Goal: Task Accomplishment & Management: Manage account settings

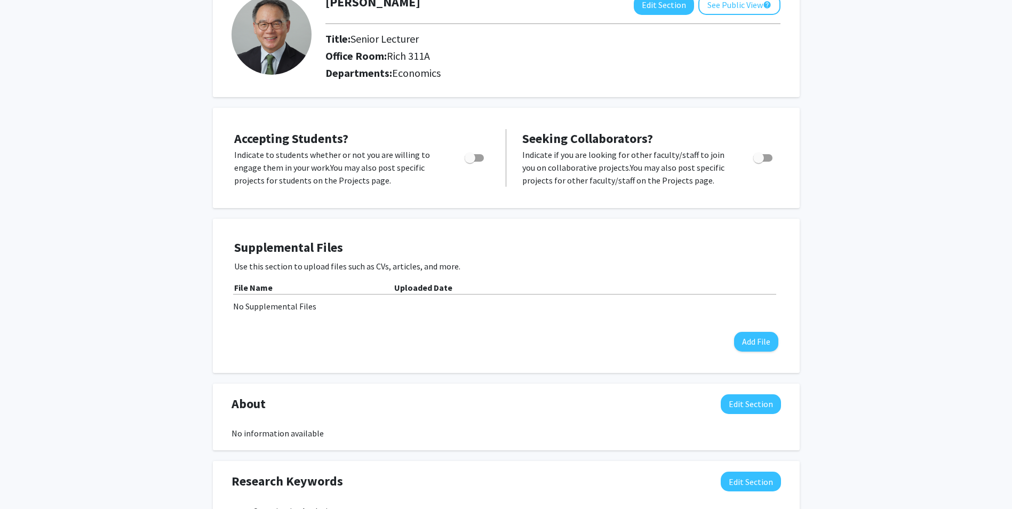
scroll to position [68, 0]
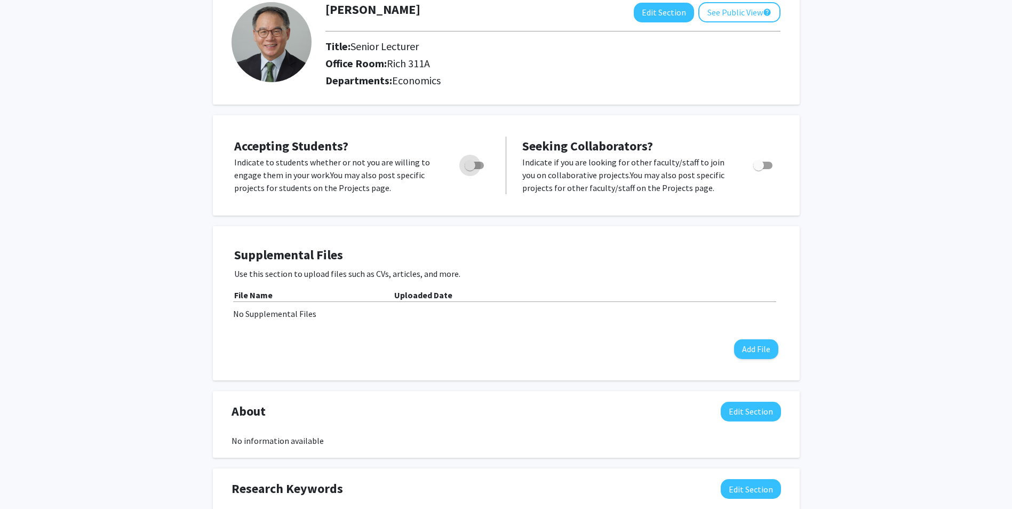
click at [481, 166] on span "Toggle" at bounding box center [474, 165] width 19 height 7
click at [470, 169] on input "Would you like to permit student requests?" at bounding box center [469, 169] width 1 height 1
checkbox input "true"
click at [662, 18] on button "Edit Section" at bounding box center [664, 13] width 60 height 20
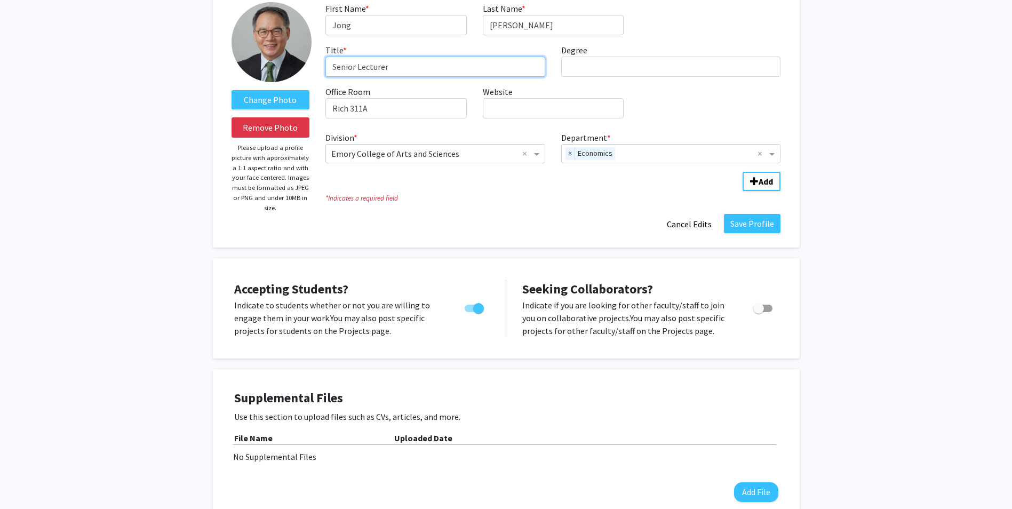
click at [334, 68] on input "Senior Lecturer" at bounding box center [435, 67] width 220 height 20
type input "r"
type input "Associate Teaching Professor"
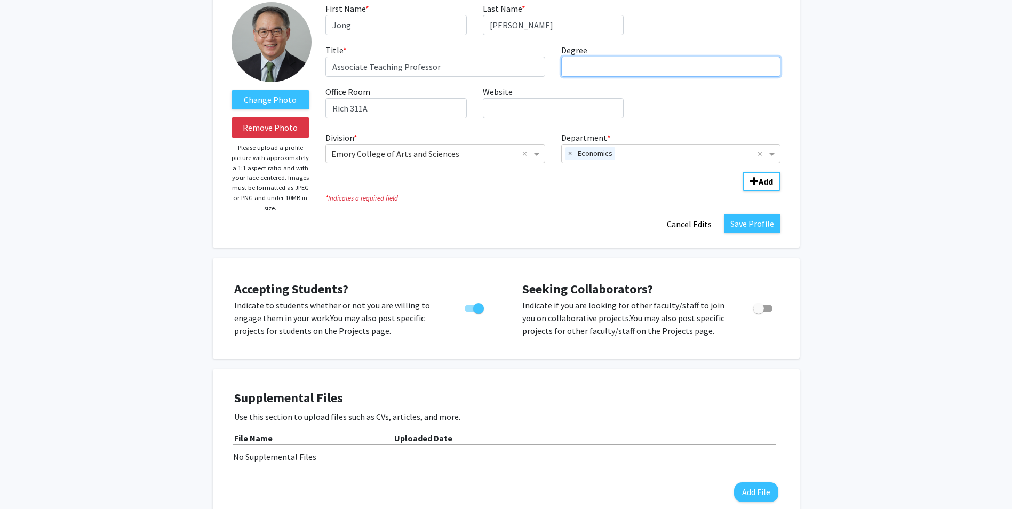
click at [605, 70] on input "Degree required" at bounding box center [671, 67] width 220 height 20
type input "Ph.D."
click at [746, 228] on button "Save Profile" at bounding box center [752, 223] width 57 height 19
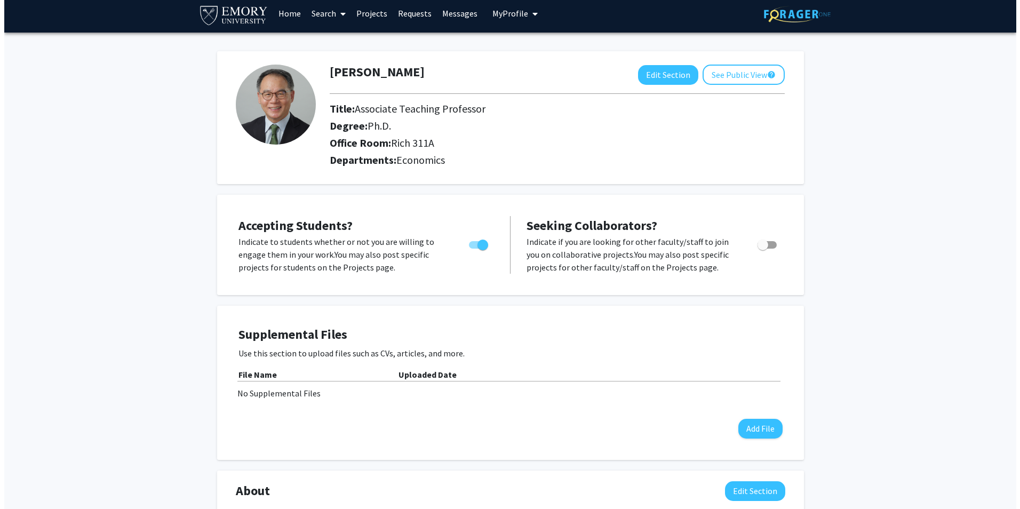
scroll to position [0, 0]
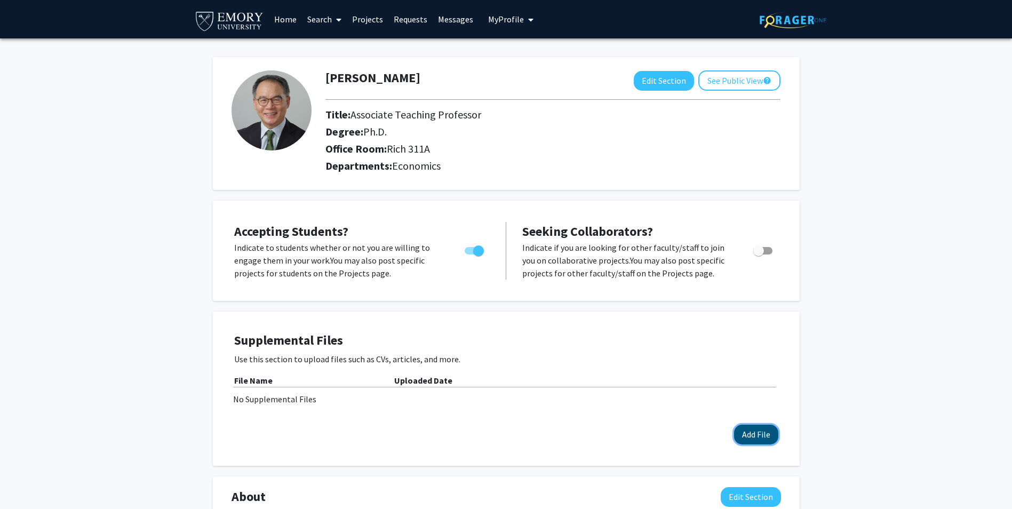
click at [760, 439] on button "Add File" at bounding box center [756, 435] width 44 height 20
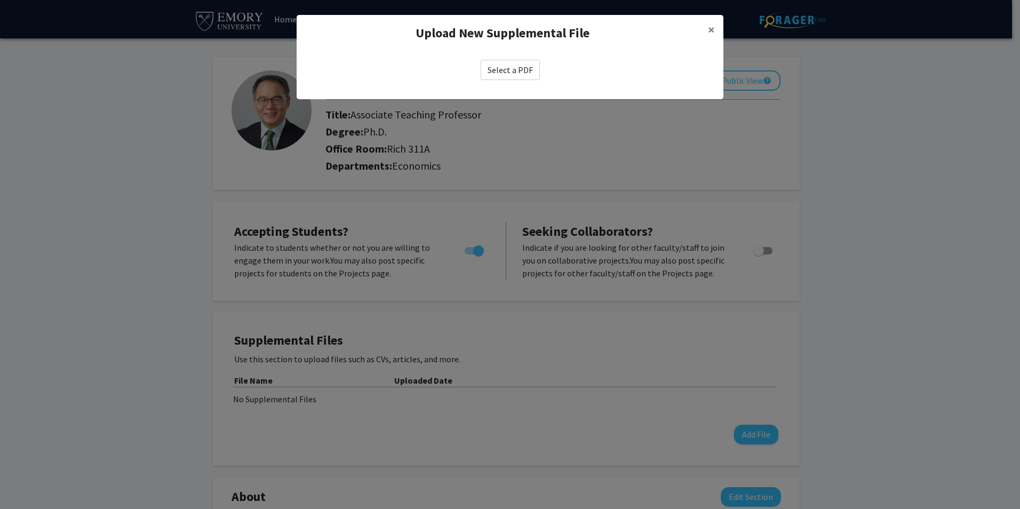
click at [530, 71] on label "Select a PDF" at bounding box center [510, 70] width 59 height 20
click at [0, 0] on input "Select a PDF" at bounding box center [0, 0] width 0 height 0
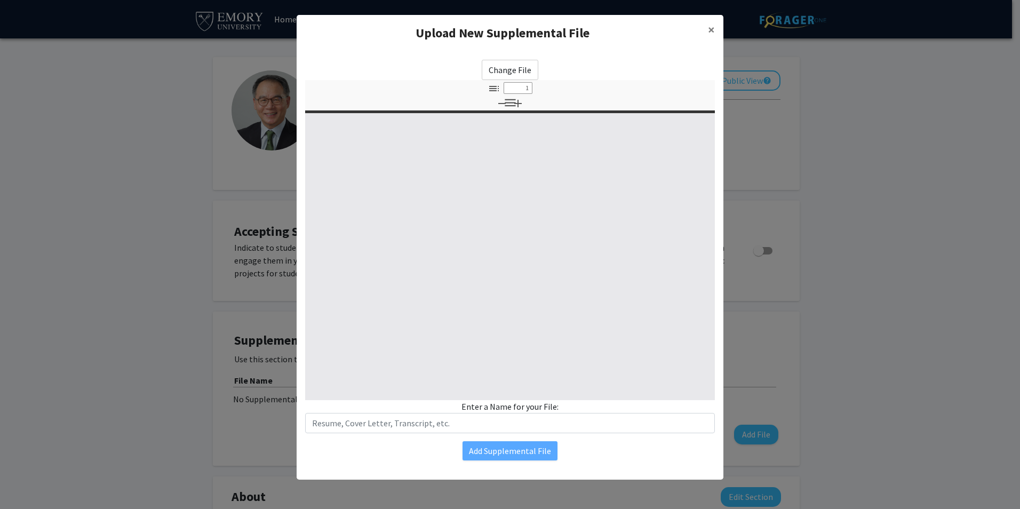
type input "0"
select select "custom"
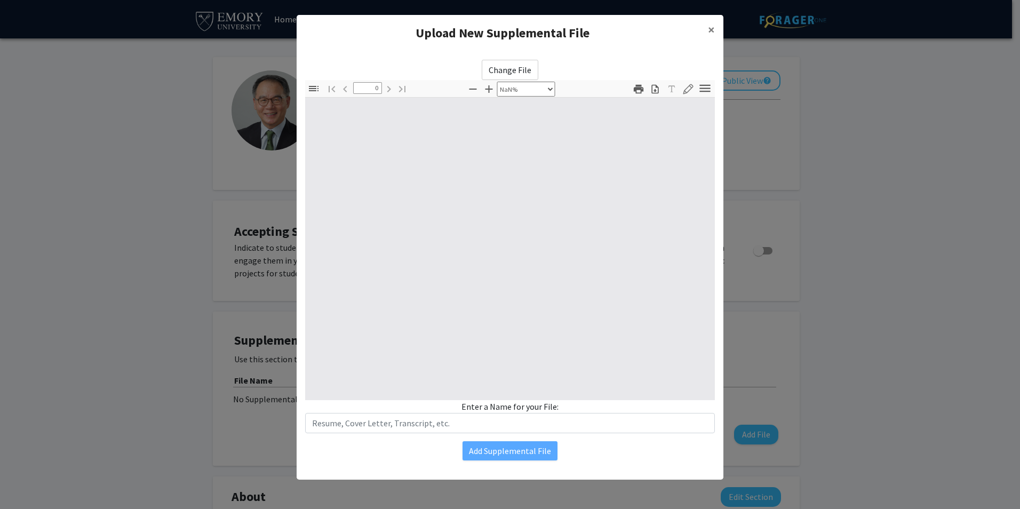
type input "1"
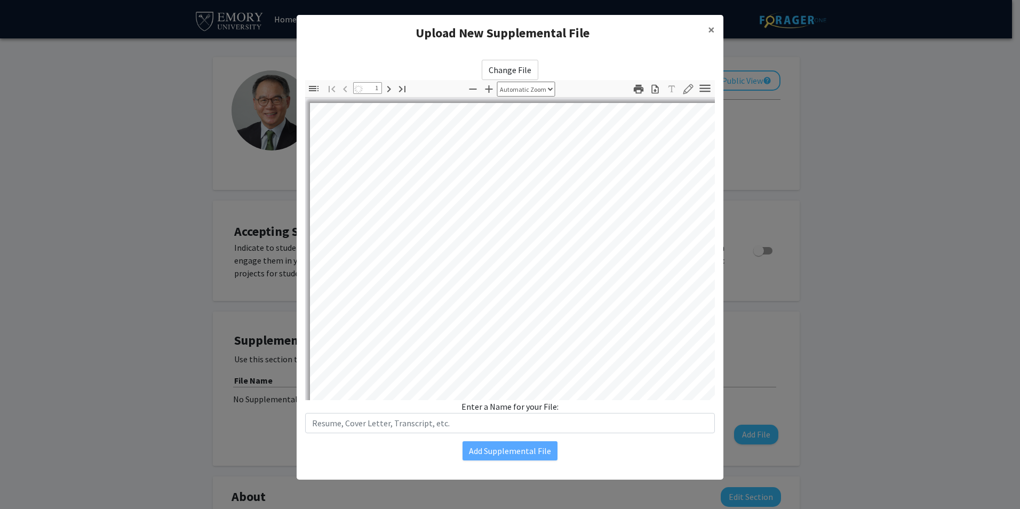
select select "auto"
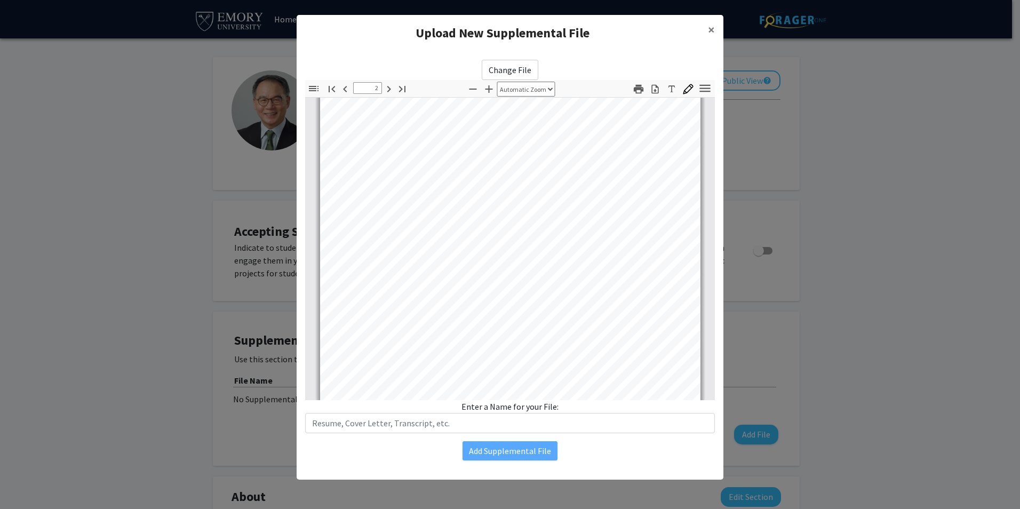
scroll to position [587, 0]
type input "4"
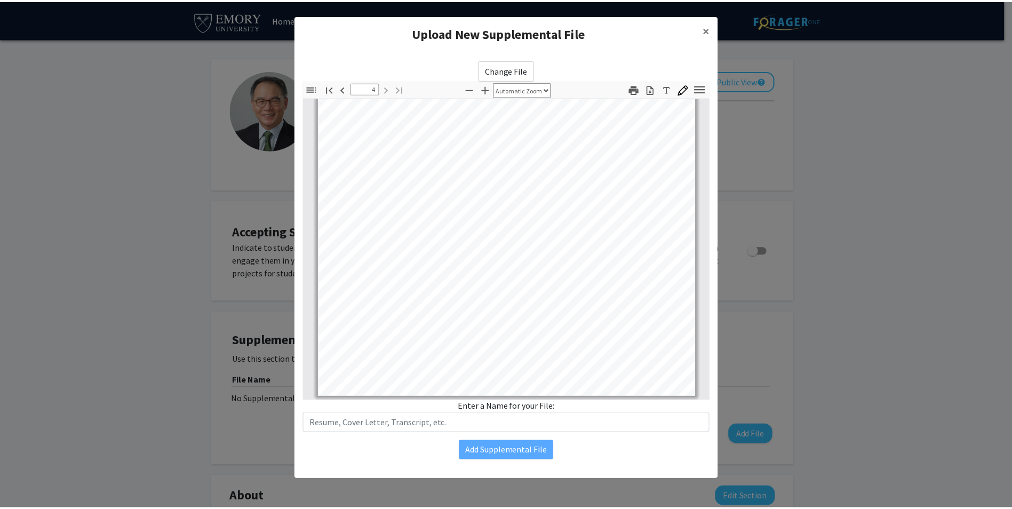
scroll to position [1694, 0]
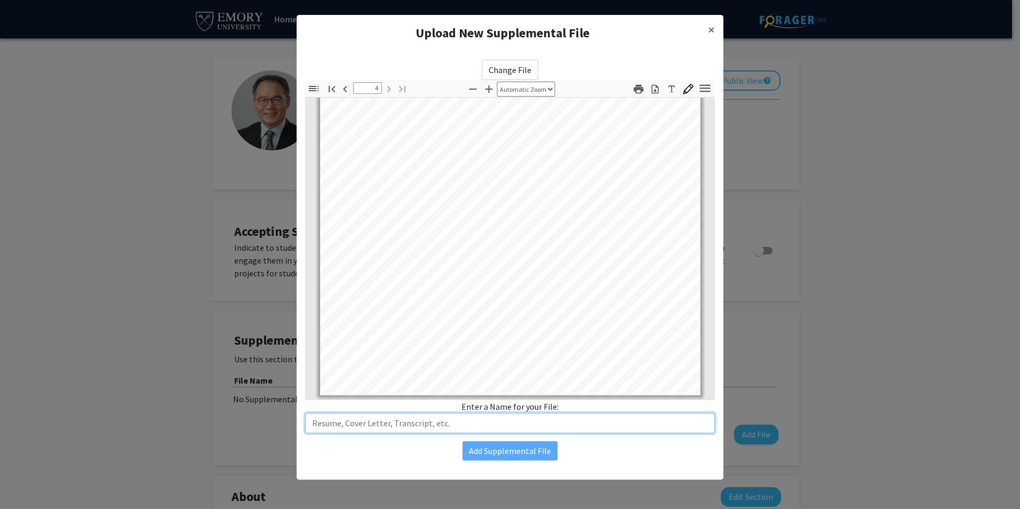
click at [332, 425] on input "text" at bounding box center [510, 423] width 410 height 20
type input "CV"
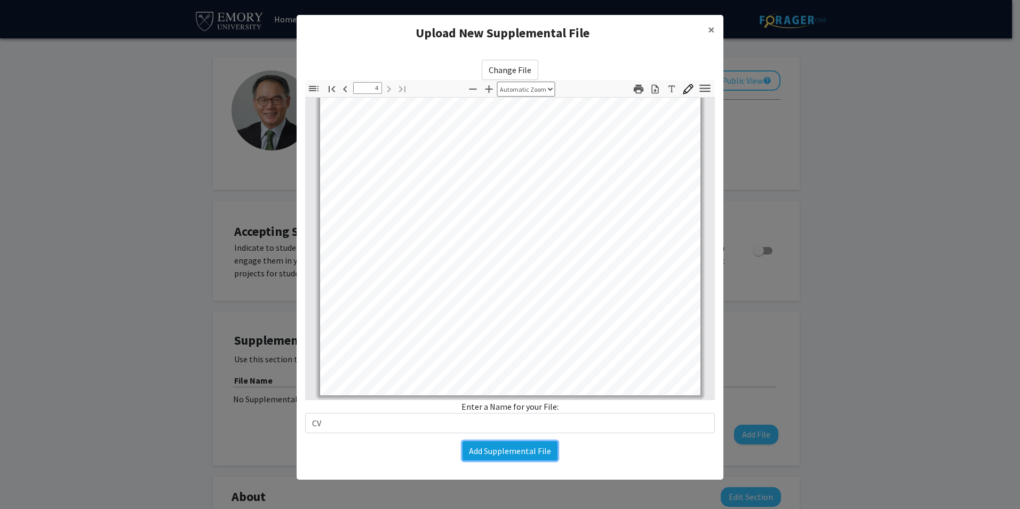
click at [489, 453] on button "Add Supplemental File" at bounding box center [510, 450] width 95 height 19
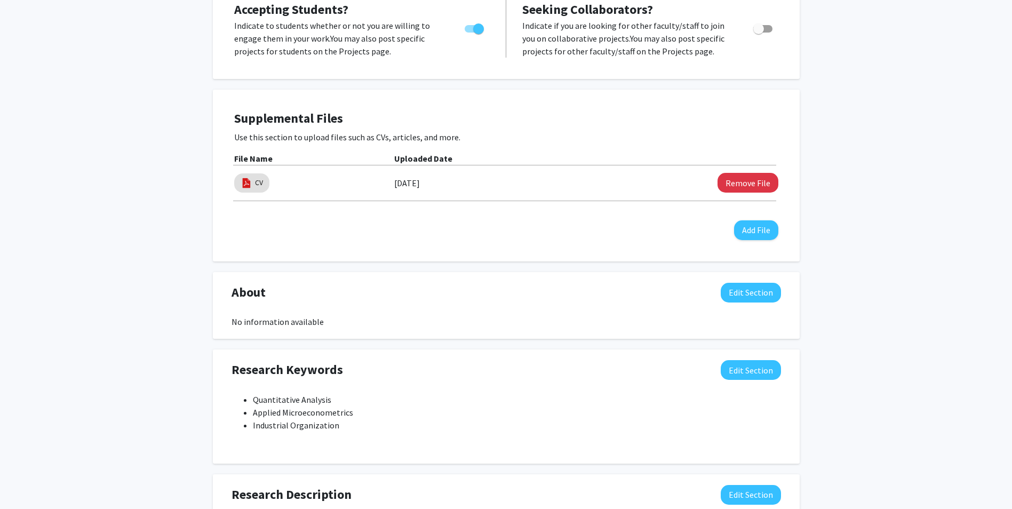
scroll to position [267, 0]
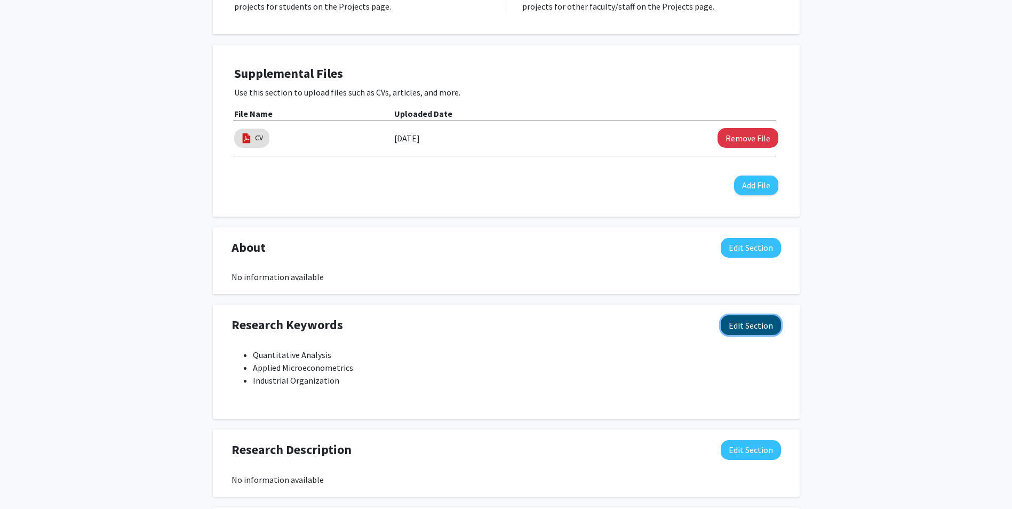
click at [754, 329] on button "Edit Section" at bounding box center [751, 325] width 60 height 20
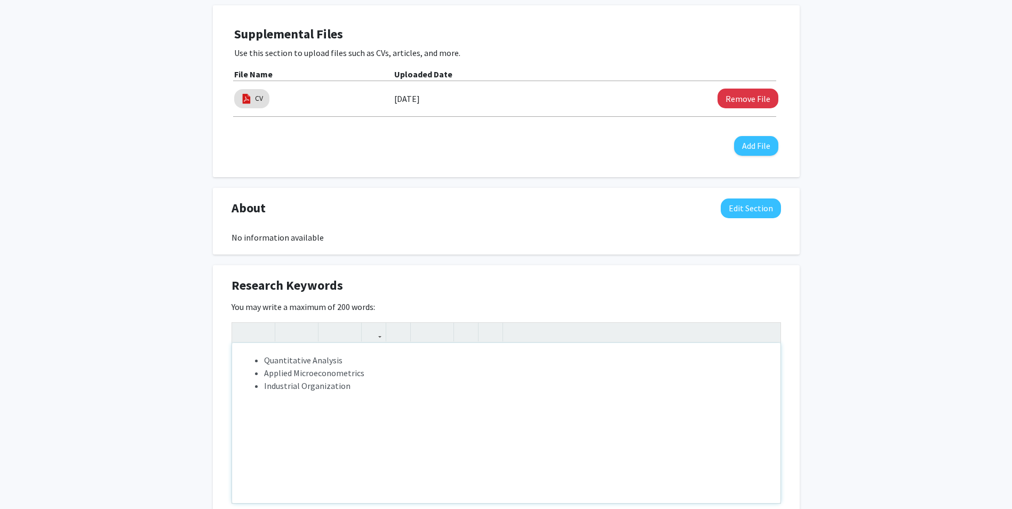
scroll to position [373, 0]
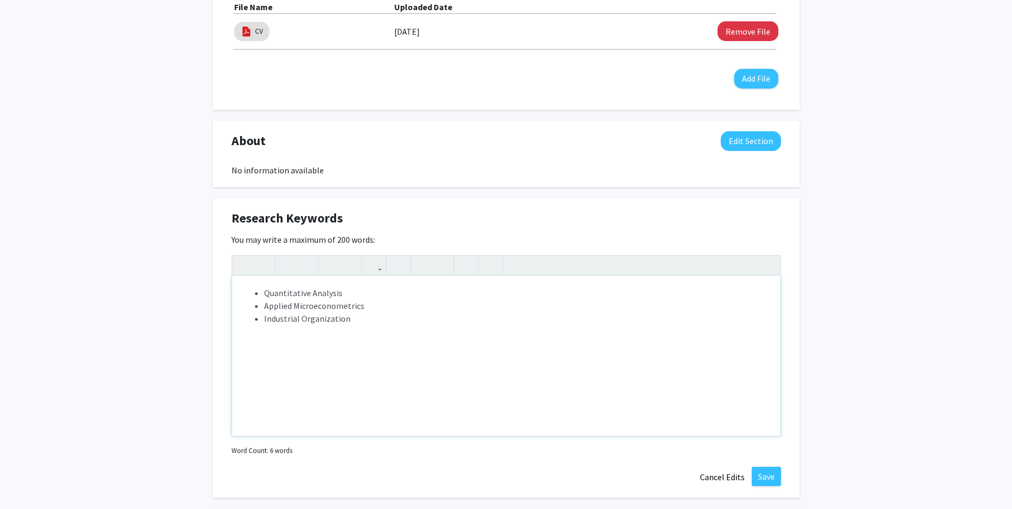
click at [355, 321] on li "Industrial Organization" at bounding box center [517, 318] width 506 height 13
type textarea "<ul><li>Quantitative Analysis</li><li>Applied Microeconometrics</li><li>Industr…"
click at [772, 475] on button "Save" at bounding box center [766, 476] width 29 height 19
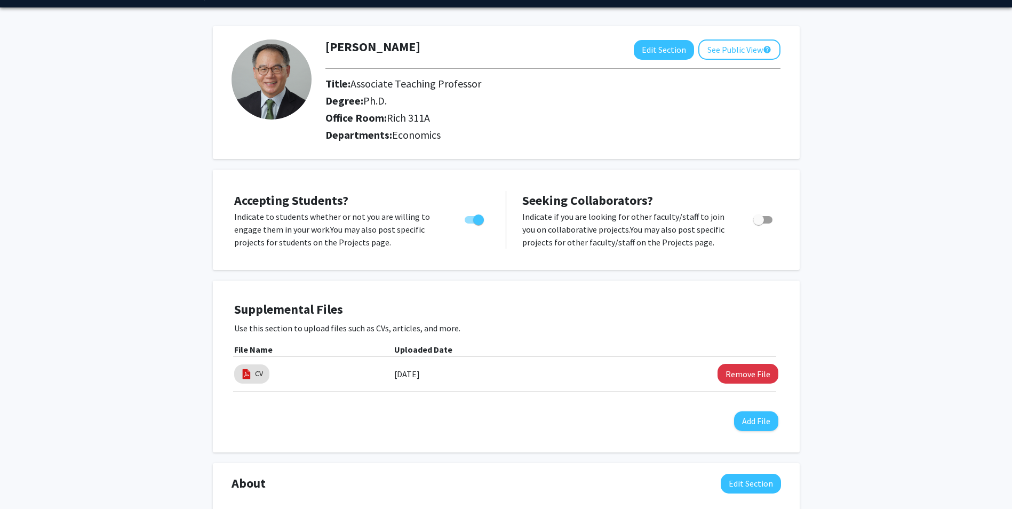
scroll to position [0, 0]
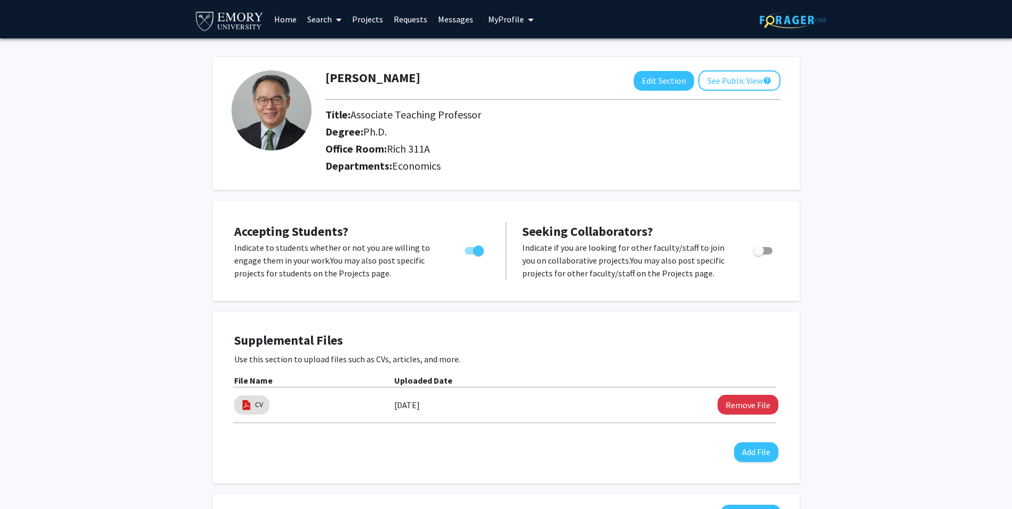
click at [520, 20] on span "My Profile" at bounding box center [506, 19] width 36 height 11
click at [498, 102] on link "Log Out" at bounding box center [544, 98] width 96 height 13
